Goal: Task Accomplishment & Management: Complete application form

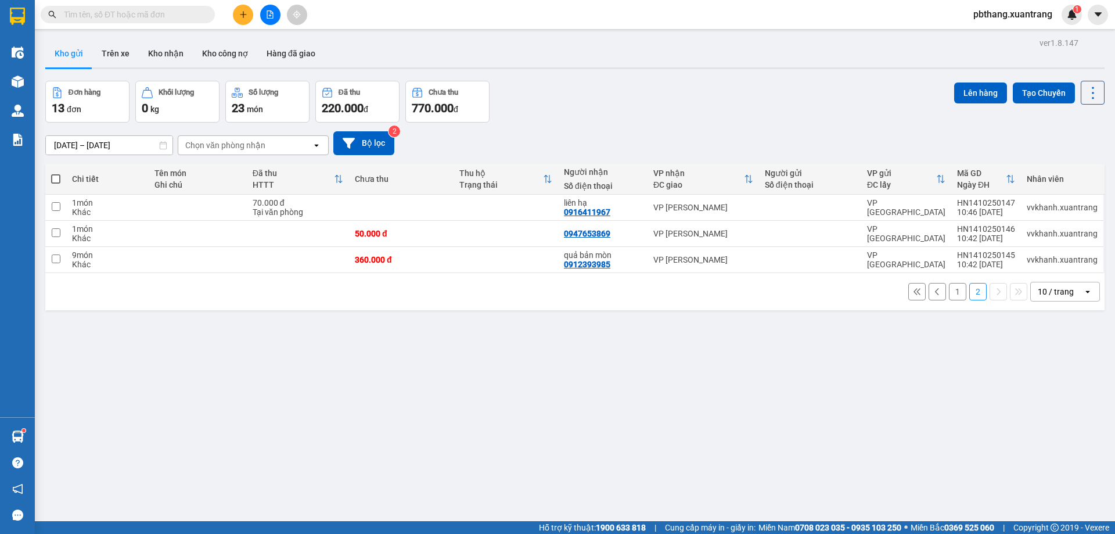
scroll to position [53, 0]
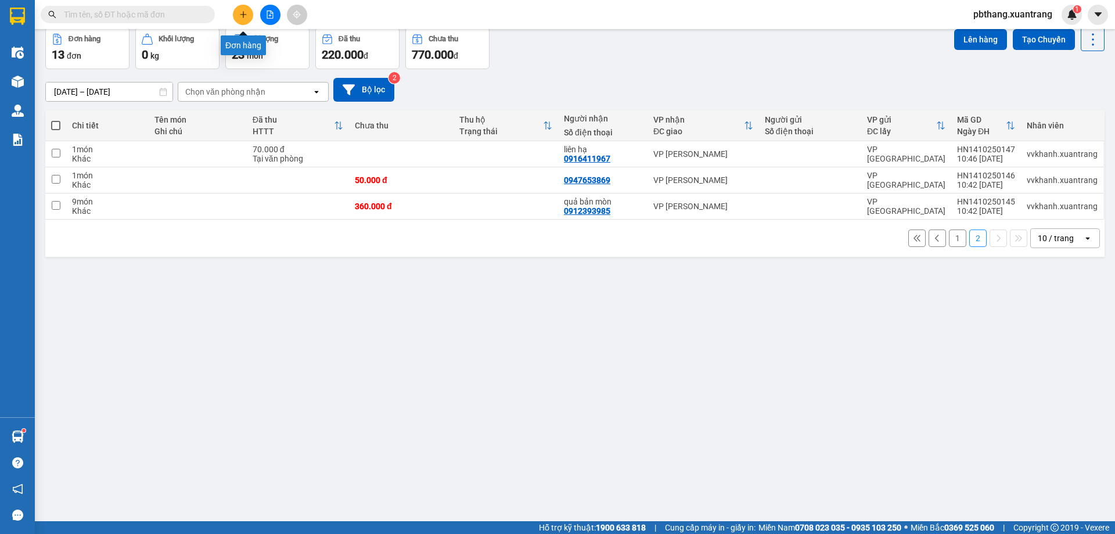
click at [243, 17] on icon "plus" at bounding box center [243, 14] width 8 height 8
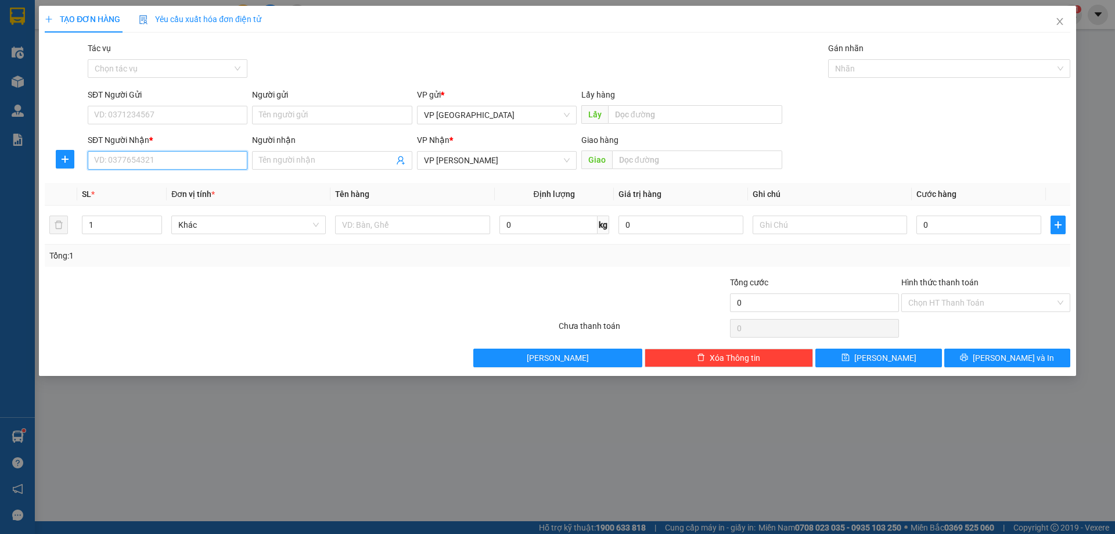
click at [199, 167] on input "SĐT Người Nhận *" at bounding box center [168, 160] width 160 height 19
click at [152, 186] on div "0966180997 - quân" at bounding box center [168, 183] width 146 height 13
type input "0966180997"
type input "quân"
type input "0966180997"
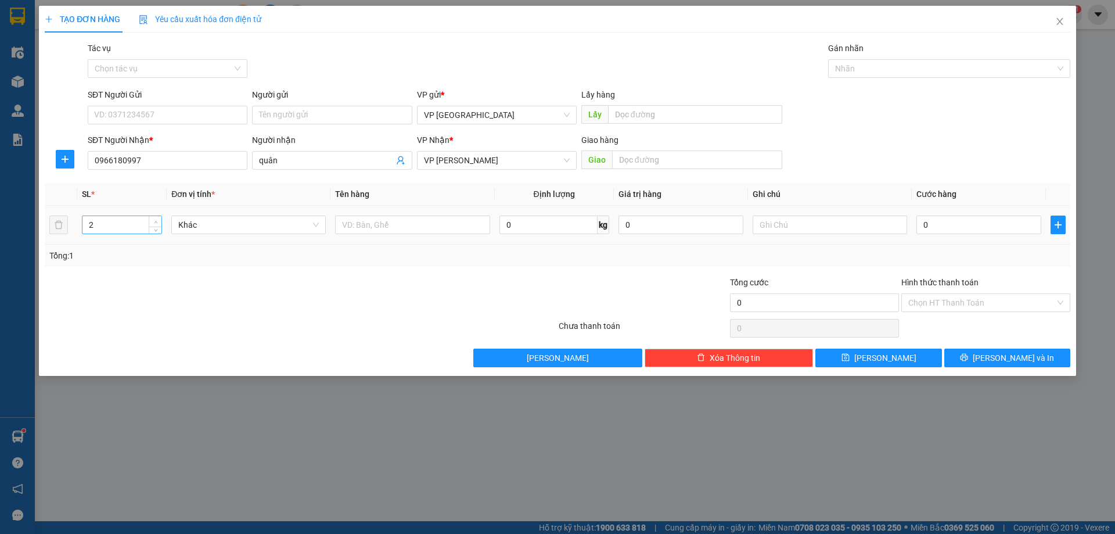
click at [155, 221] on icon "up" at bounding box center [156, 222] width 4 height 4
type input "4"
click at [156, 221] on icon "up" at bounding box center [156, 222] width 4 height 4
click at [398, 222] on input "text" at bounding box center [412, 224] width 154 height 19
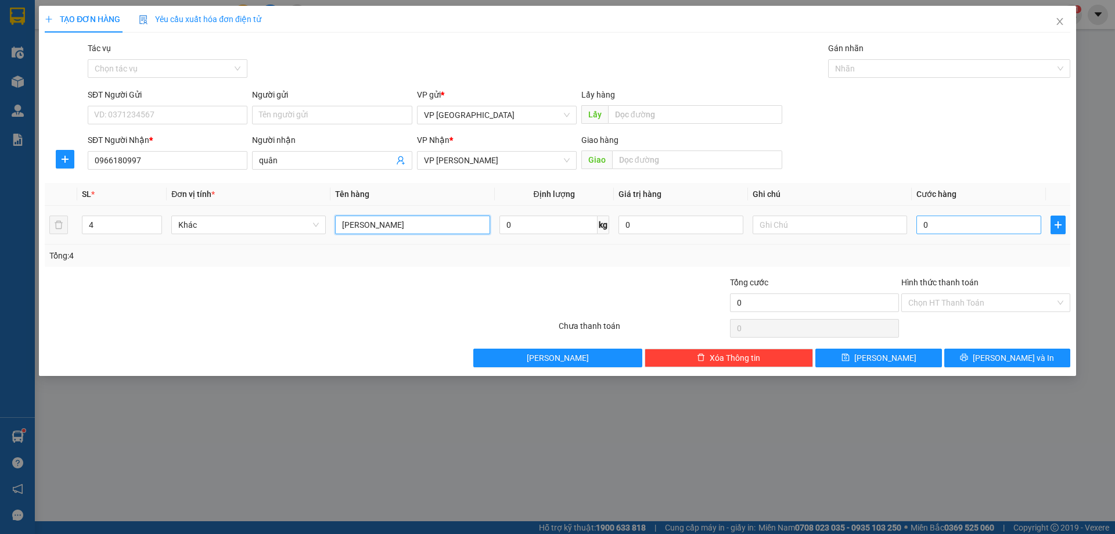
type input "[PERSON_NAME]"
click at [1004, 233] on input "0" at bounding box center [978, 224] width 125 height 19
type input "3"
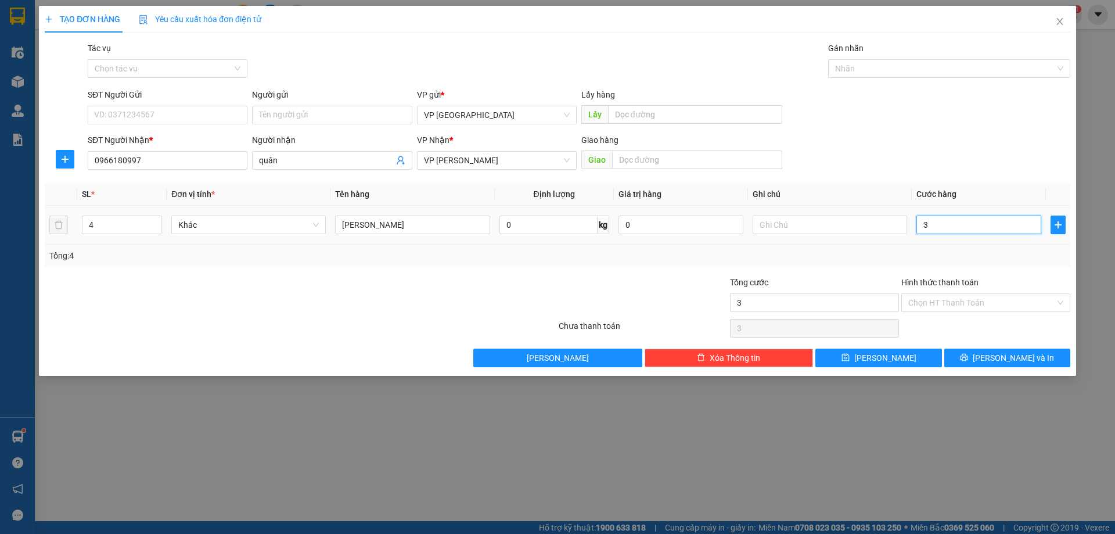
type input "30"
type input "300"
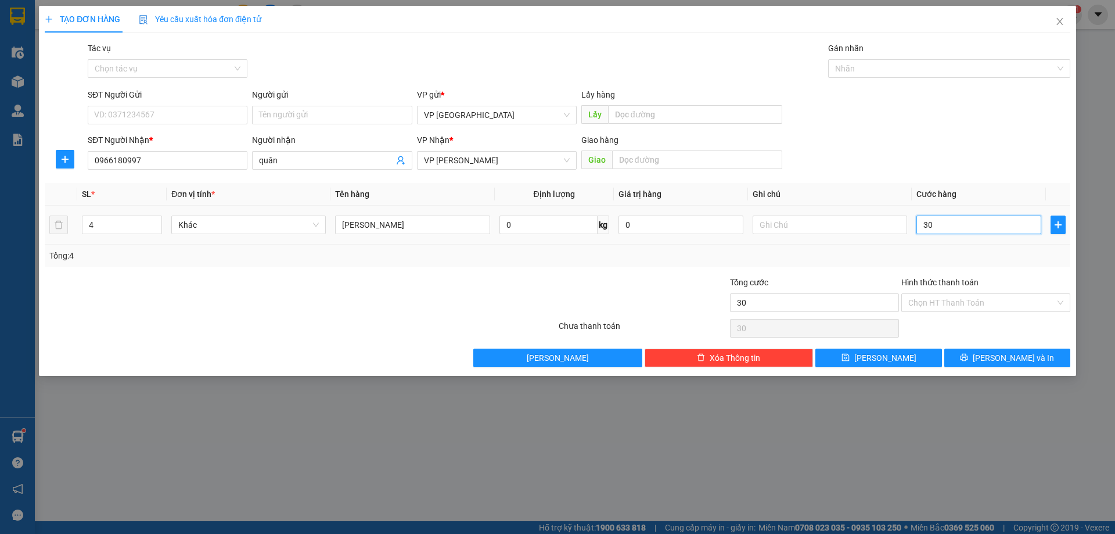
type input "300"
type input "300.000"
click at [960, 356] on button "[PERSON_NAME] và In" at bounding box center [1007, 357] width 126 height 19
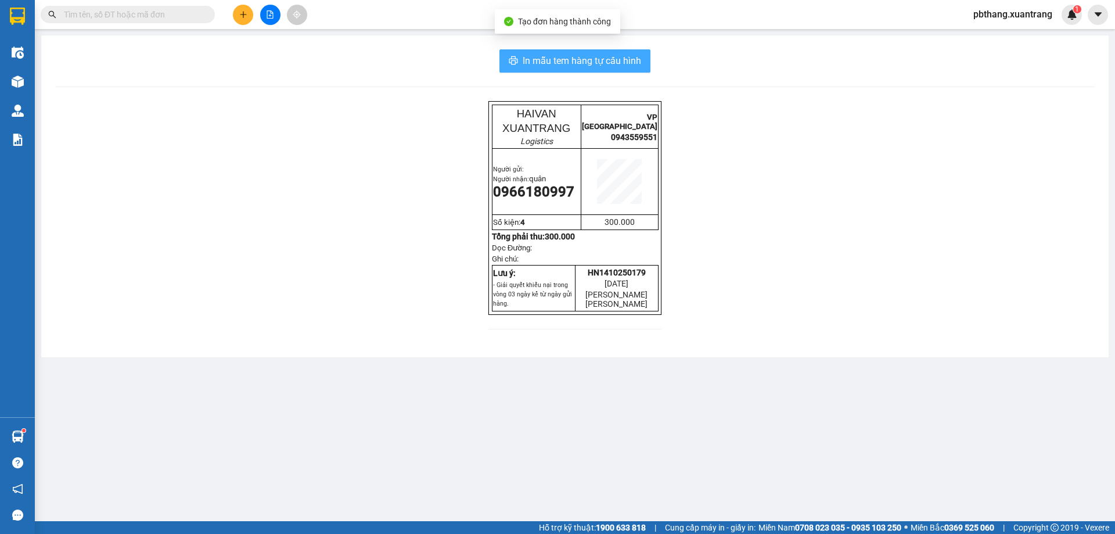
click at [608, 67] on span "In mẫu tem hàng tự cấu hình" at bounding box center [582, 60] width 118 height 15
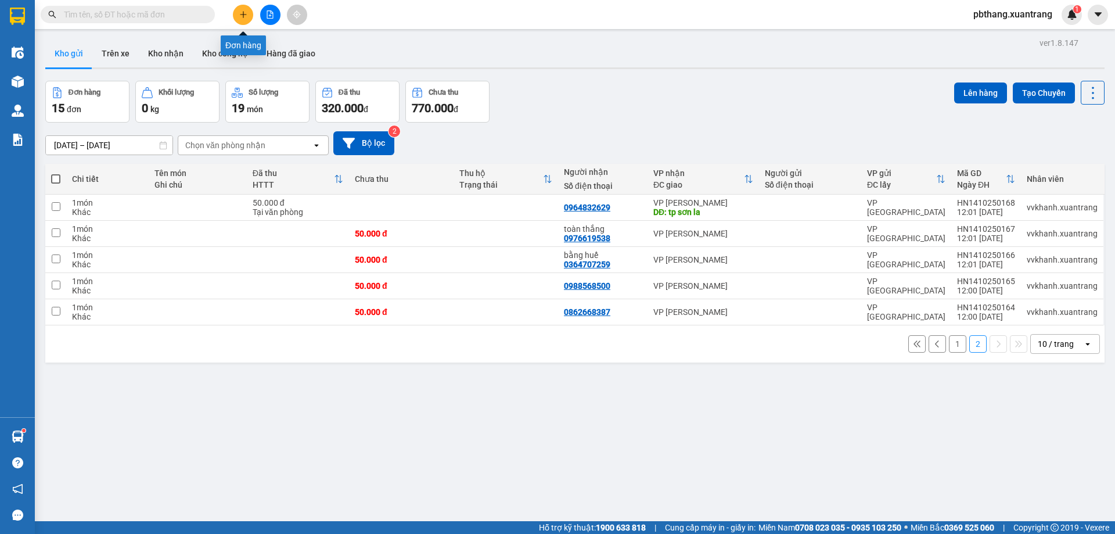
click at [244, 15] on icon "plus" at bounding box center [243, 14] width 6 height 1
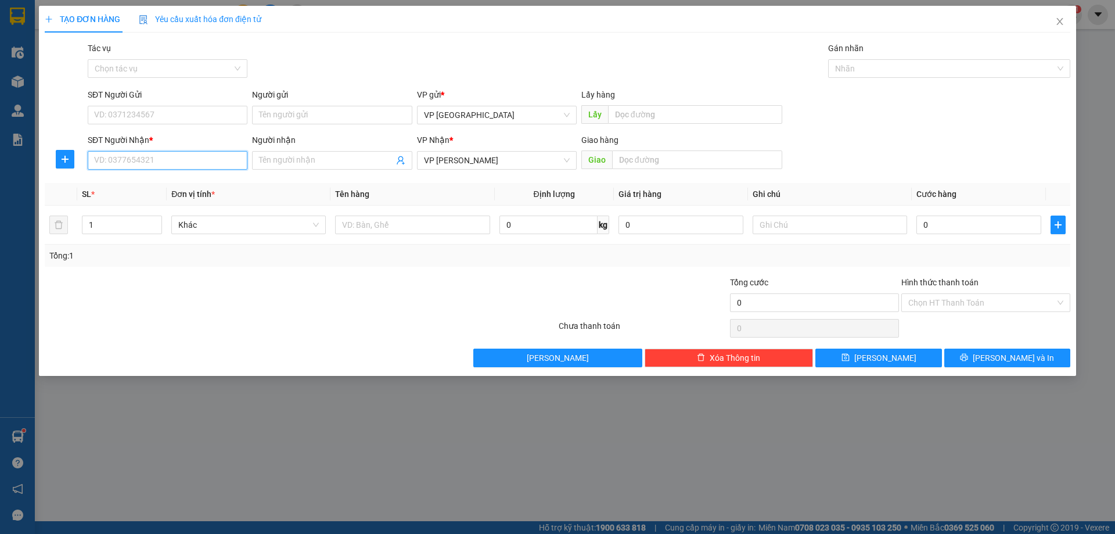
click at [219, 156] on input "SĐT Người Nhận *" at bounding box center [168, 160] width 160 height 19
click at [171, 184] on div "0917536687 - Thắng giò" at bounding box center [168, 183] width 146 height 13
type input "0917536687"
type input "Thắng giò"
type input "0917536687"
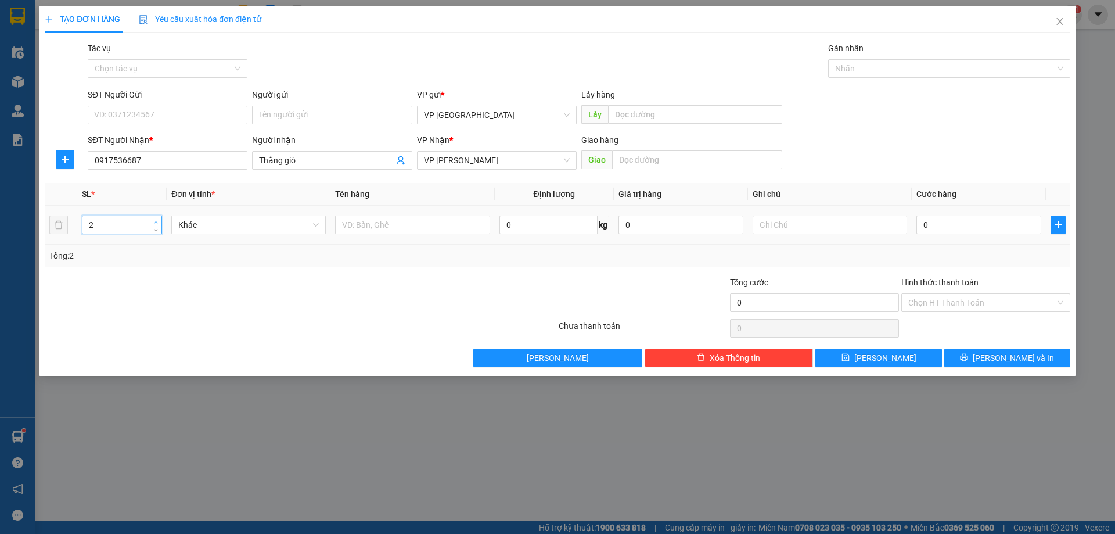
click at [160, 219] on span "Increase Value" at bounding box center [155, 221] width 13 height 10
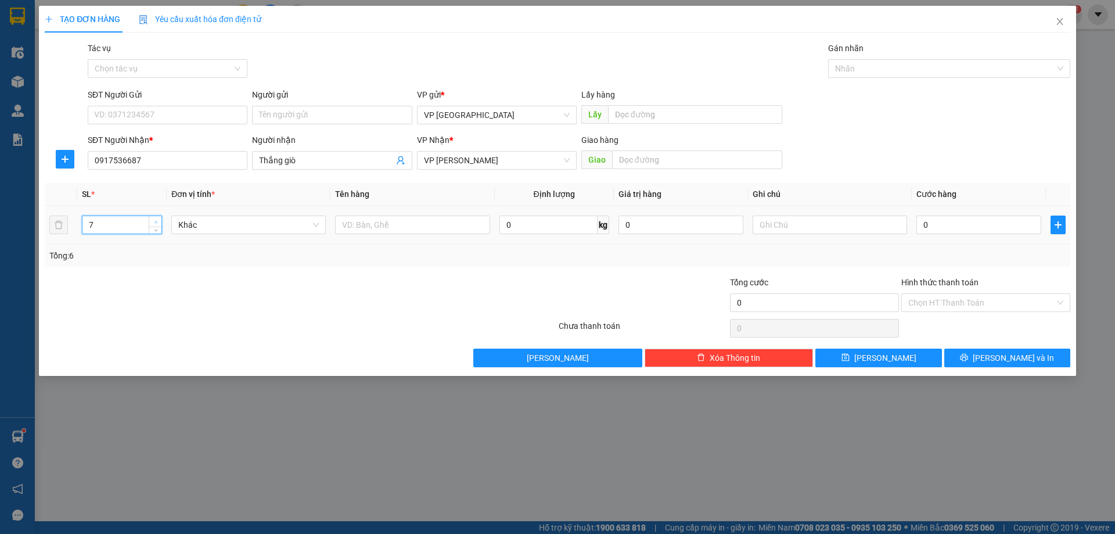
click at [160, 219] on span "Increase Value" at bounding box center [155, 221] width 13 height 10
type input "11"
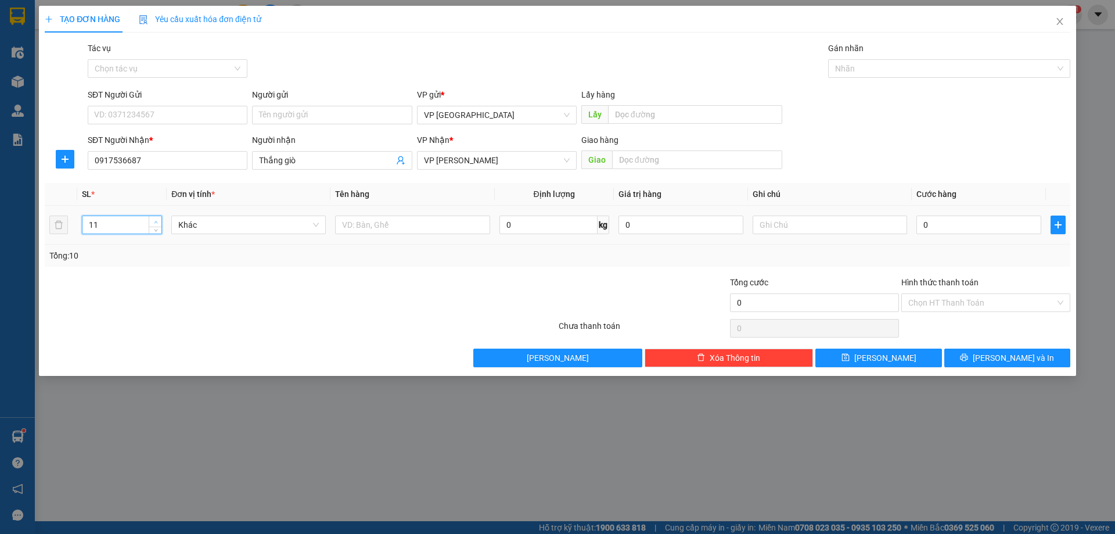
click at [160, 219] on span "Increase Value" at bounding box center [155, 221] width 13 height 10
click at [936, 225] on input "0" at bounding box center [978, 224] width 125 height 19
type input "5"
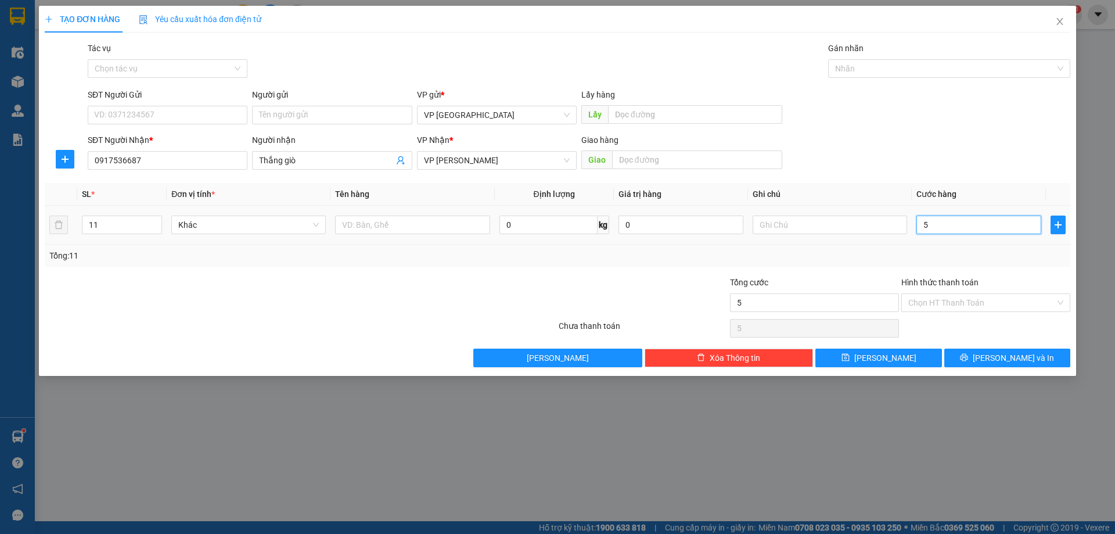
type input "55"
type input "550"
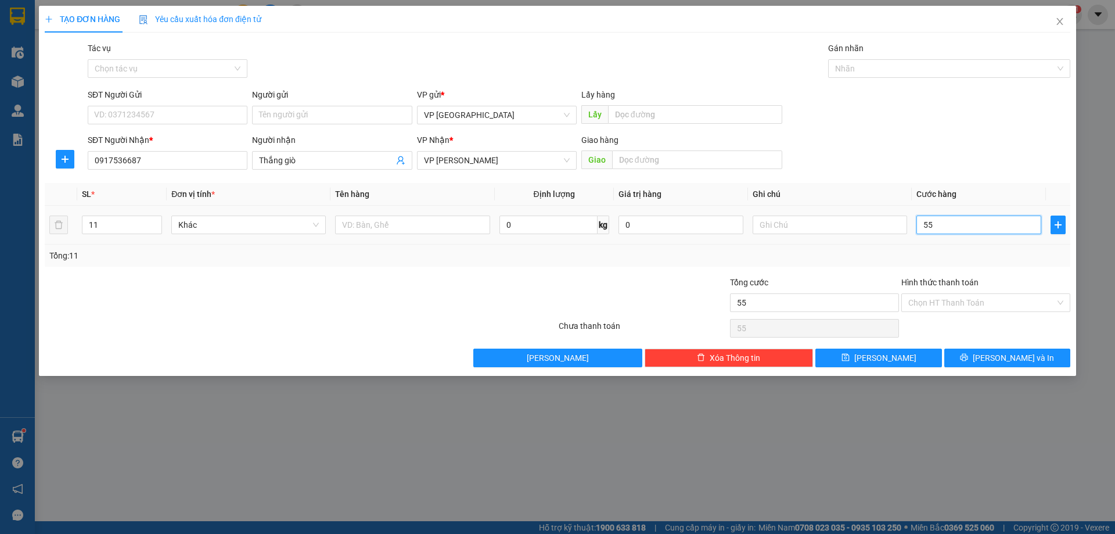
type input "550"
type input "550.000"
click at [1012, 360] on span "[PERSON_NAME] và In" at bounding box center [1013, 357] width 81 height 13
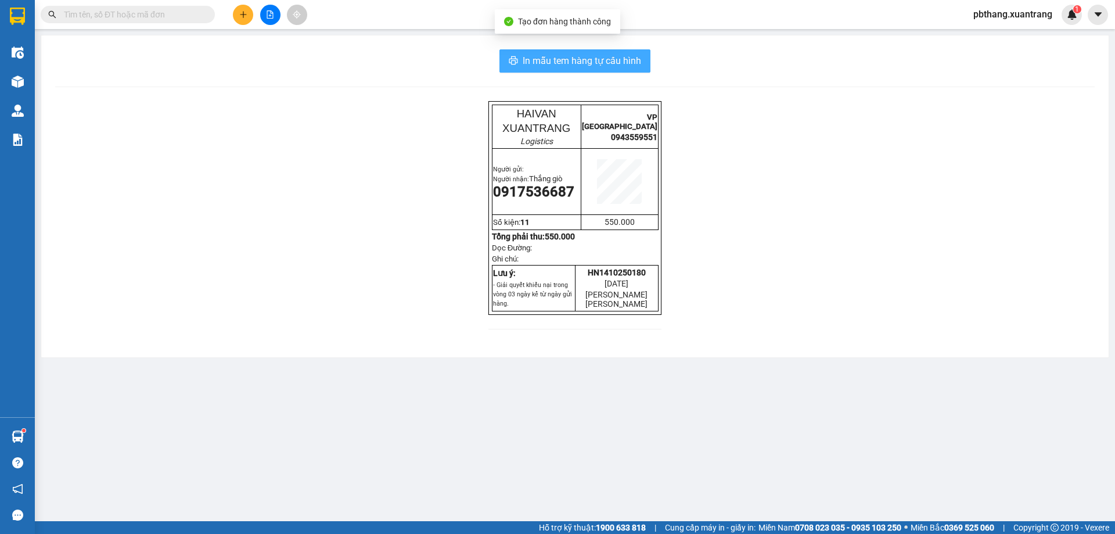
click at [603, 56] on span "In mẫu tem hàng tự cấu hình" at bounding box center [582, 60] width 118 height 15
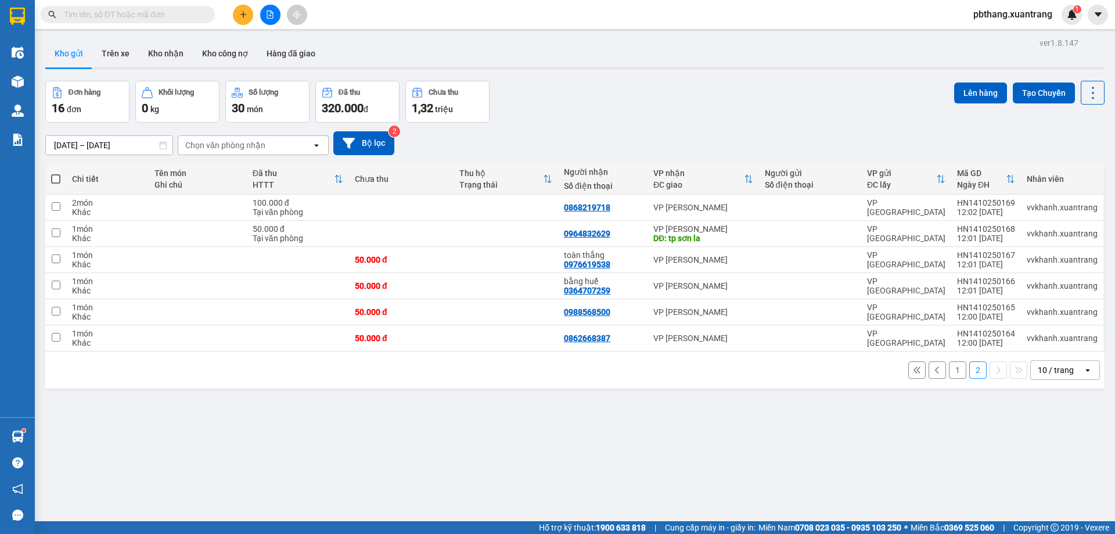
click at [949, 371] on button "1" at bounding box center [957, 369] width 17 height 17
